Goal: Task Accomplishment & Management: Manage account settings

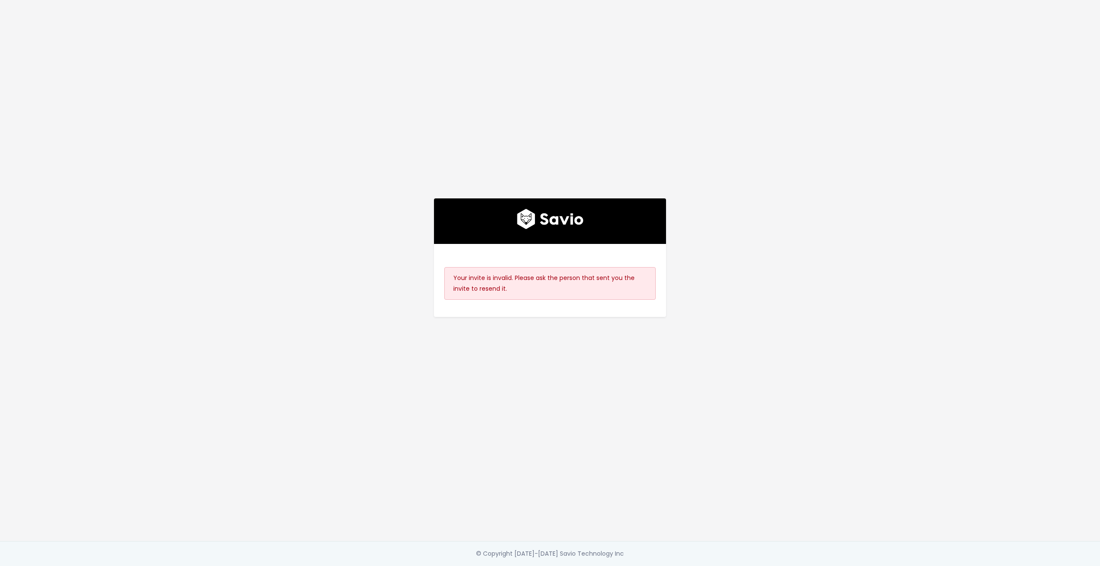
click at [556, 218] on img at bounding box center [550, 219] width 67 height 21
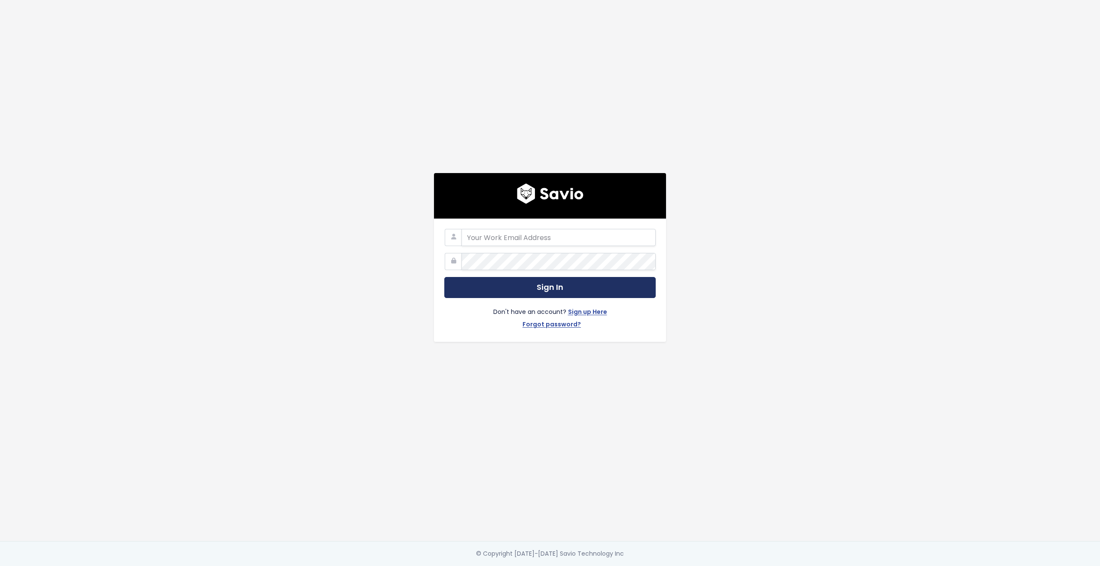
type input "[PERSON_NAME][EMAIL_ADDRESS][DOMAIN_NAME]"
click at [536, 285] on button "Sign In" at bounding box center [549, 287] width 211 height 21
